Goal: Browse casually

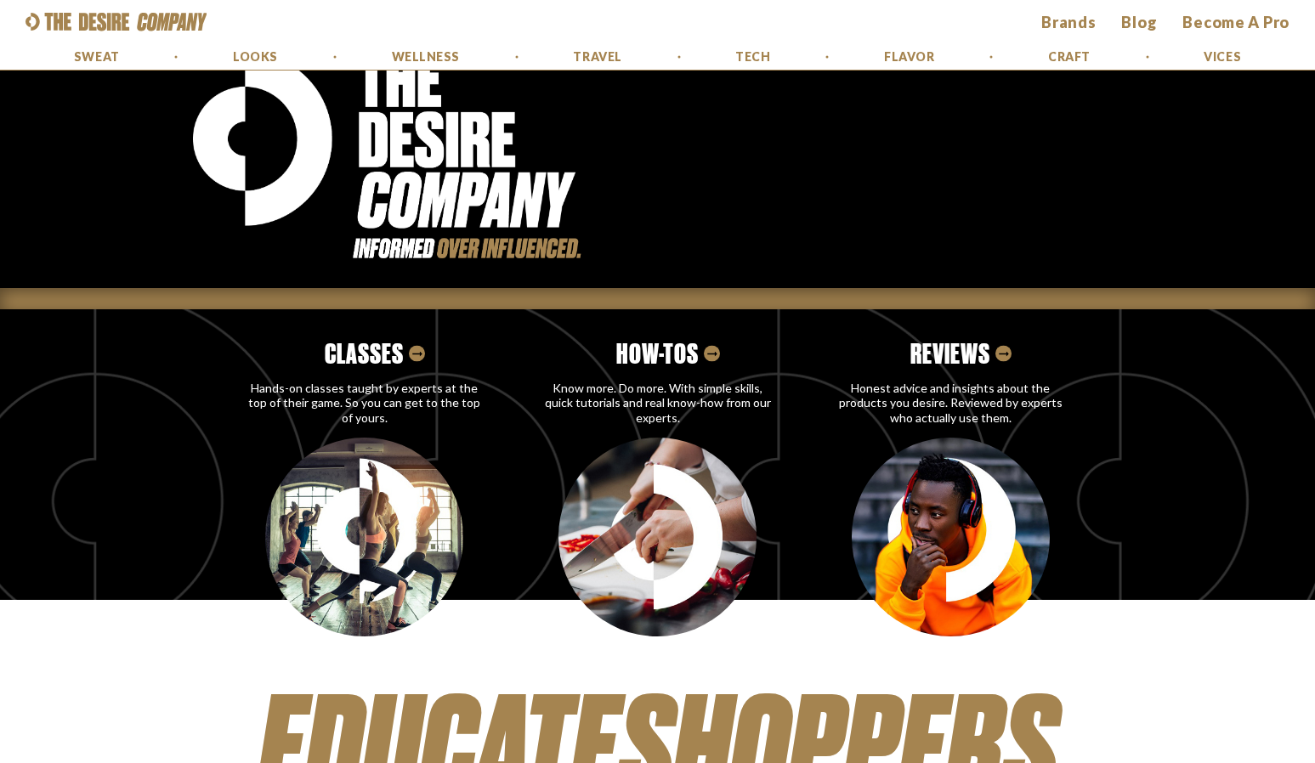
scroll to position [253, 0]
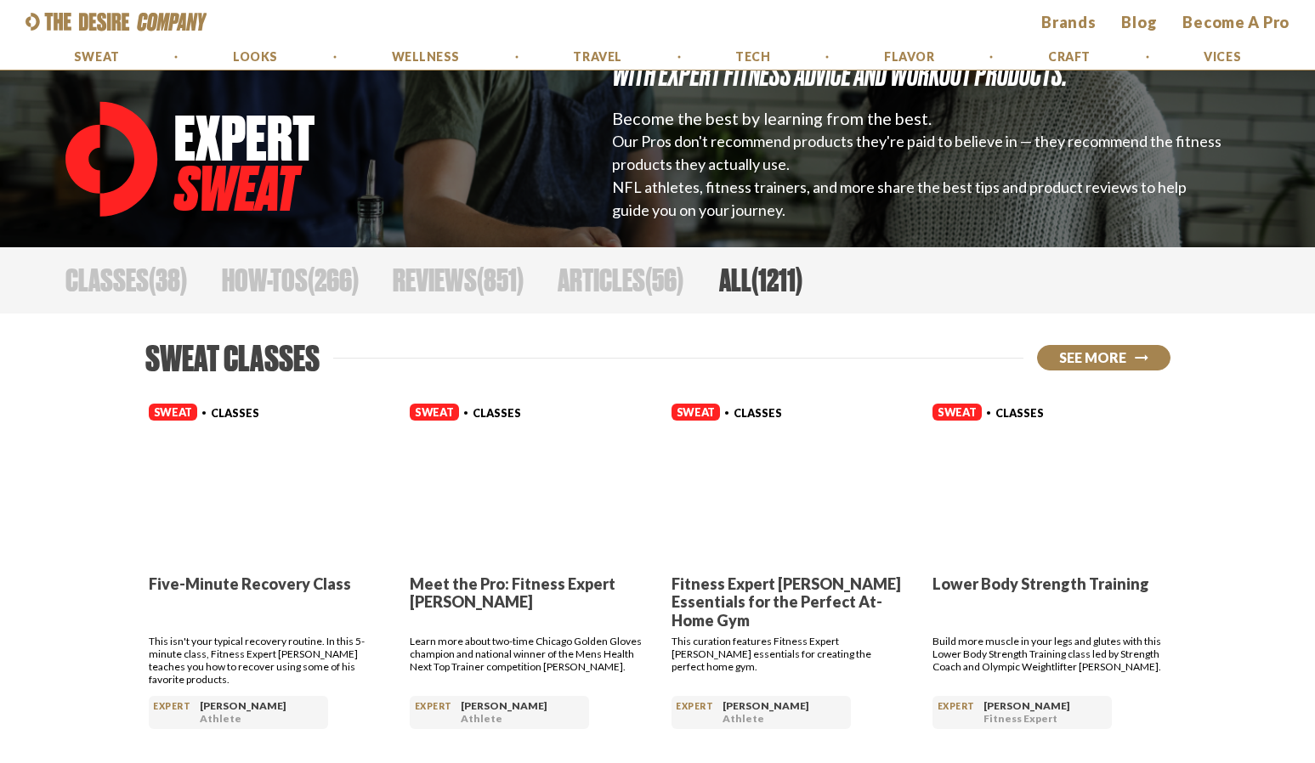
scroll to position [212, 0]
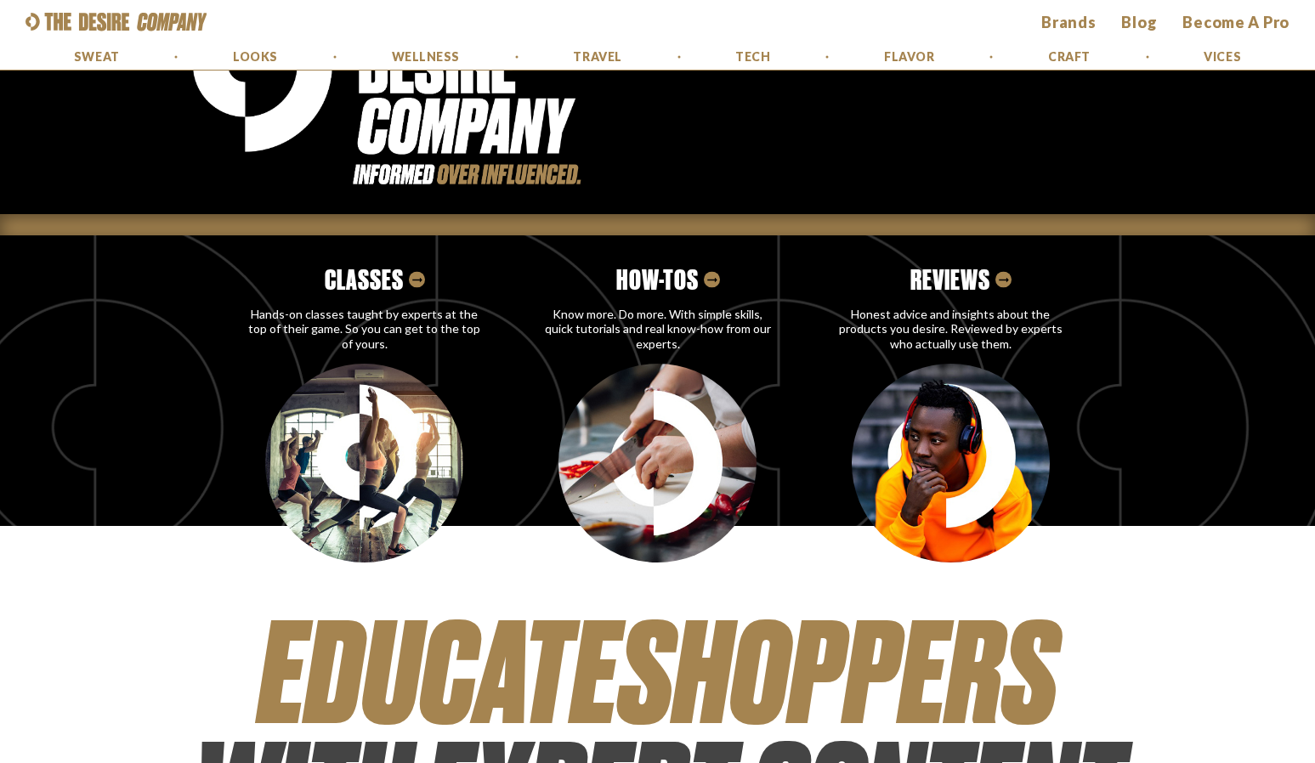
scroll to position [336, 0]
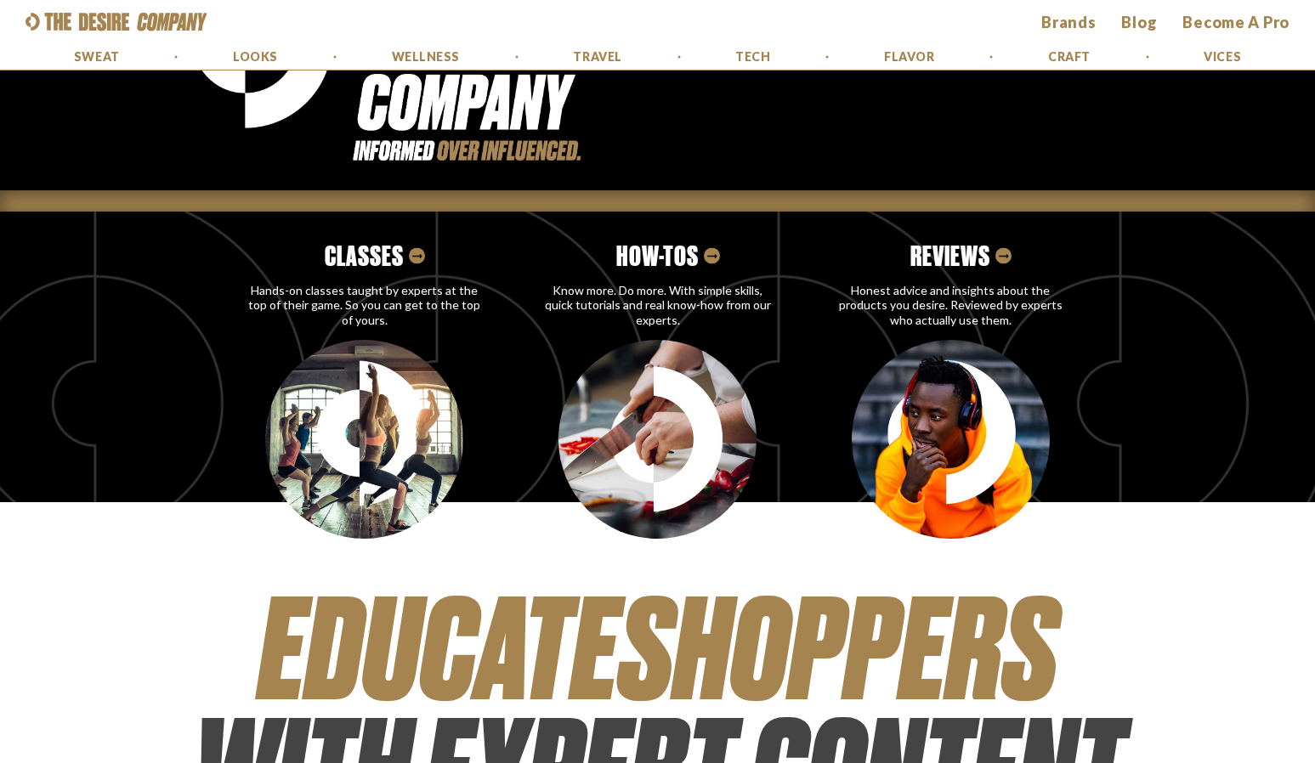
drag, startPoint x: 1312, startPoint y: 558, endPoint x: 491, endPoint y: 457, distance: 826.7
